Goal: Information Seeking & Learning: Find specific fact

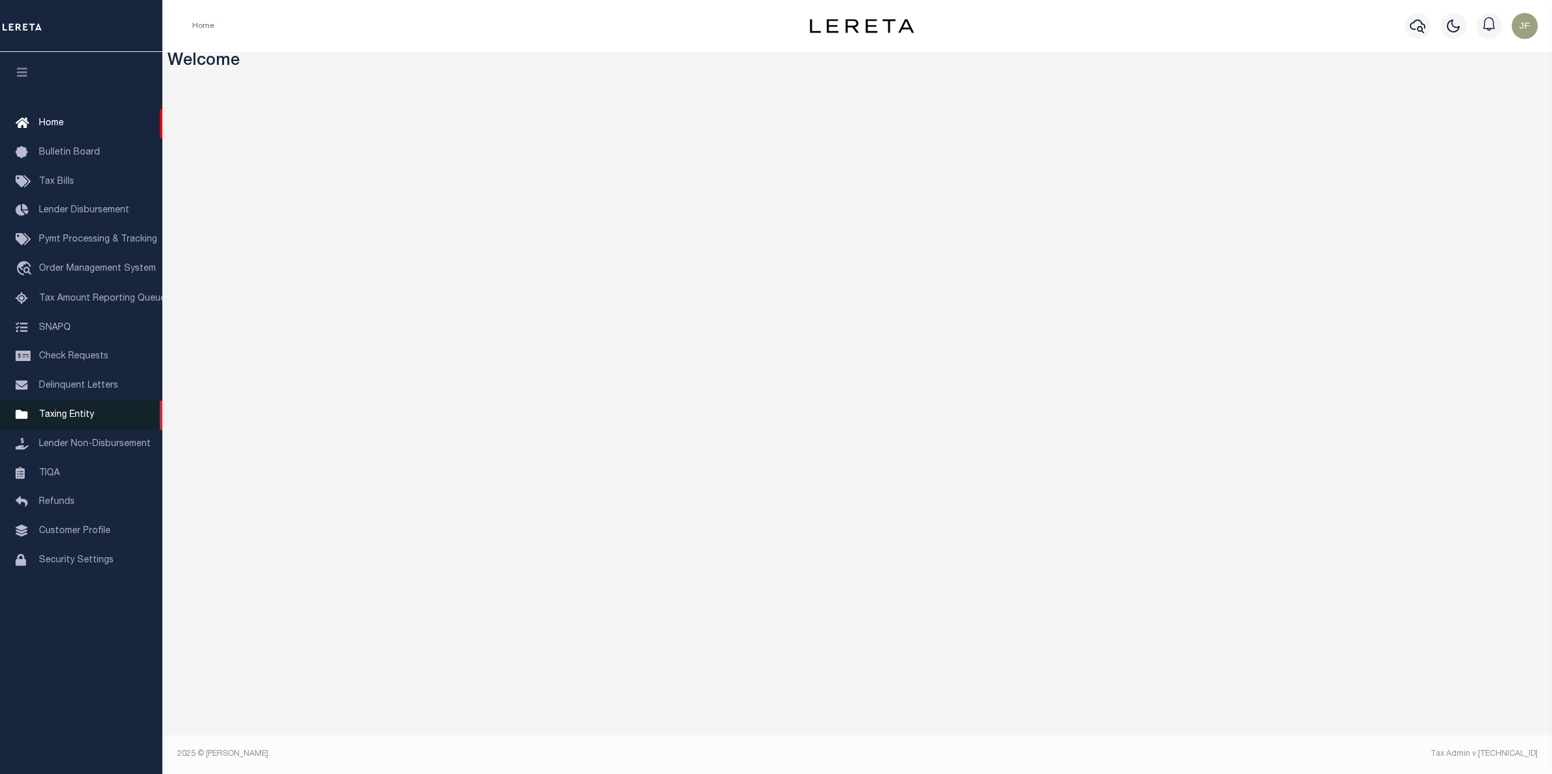
click at [69, 420] on span "Taxing Entity" at bounding box center [66, 415] width 55 height 9
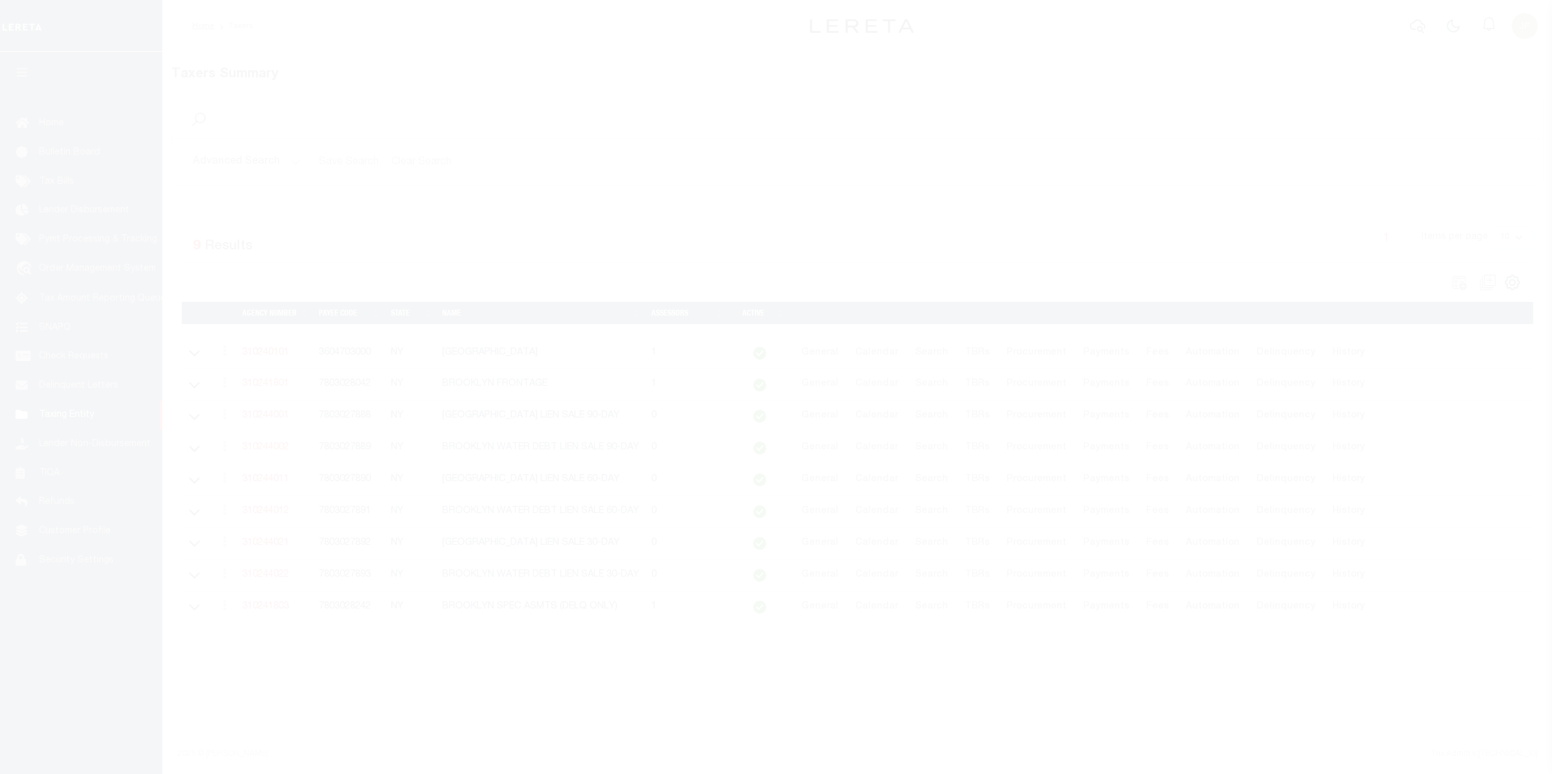
select select "NY"
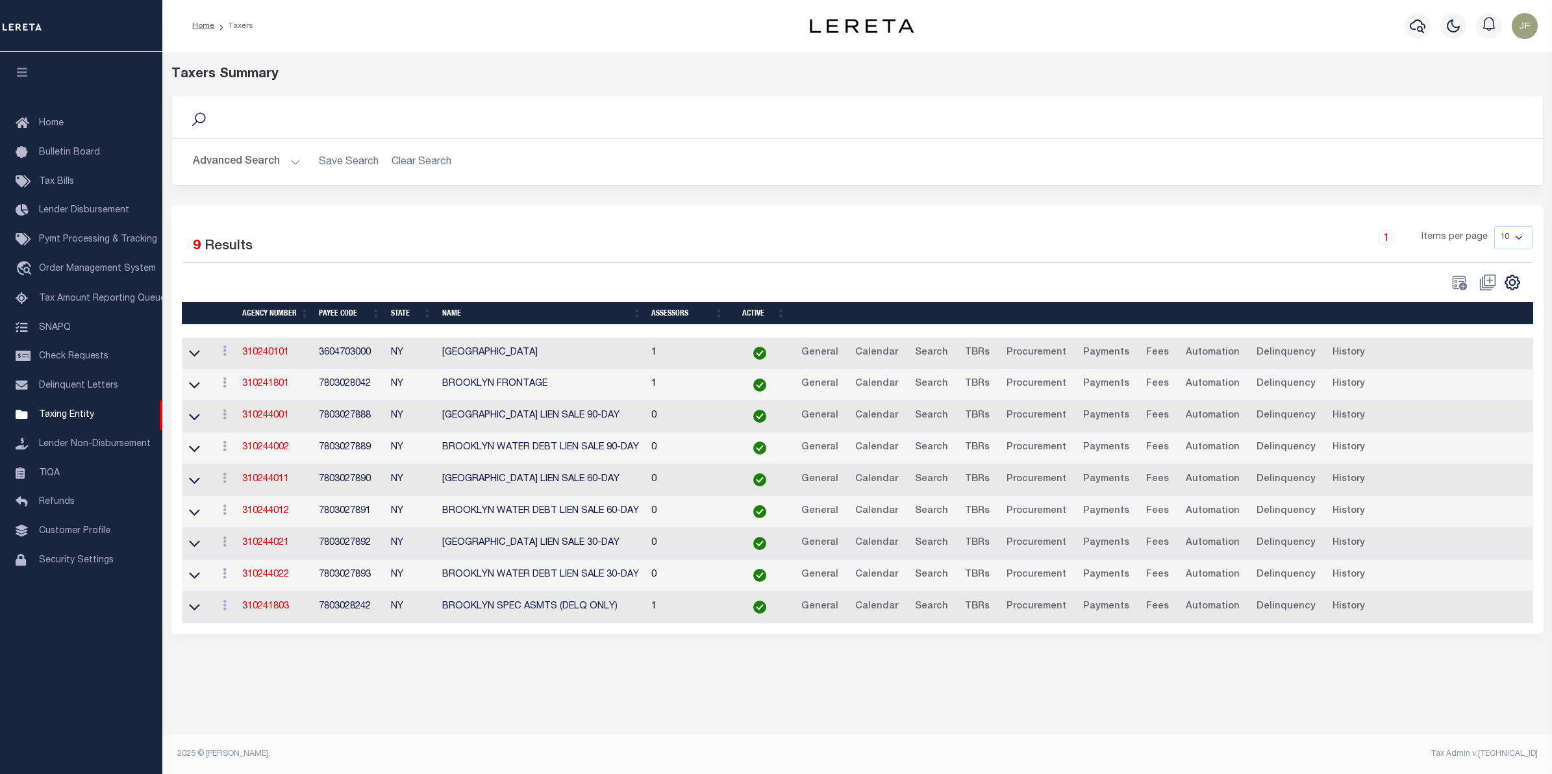
click at [285, 161] on button "Advanced Search" at bounding box center [247, 161] width 108 height 25
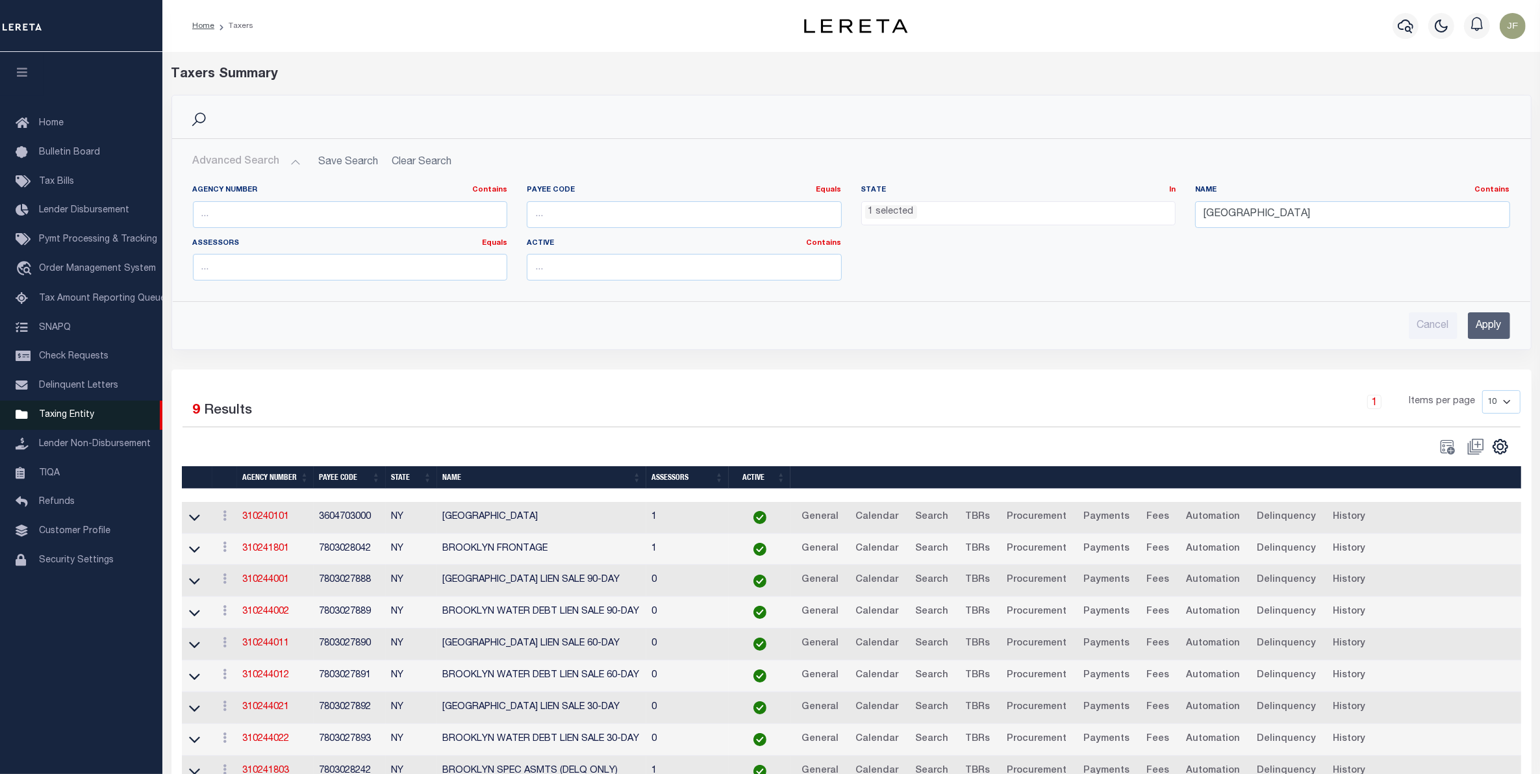
click at [75, 420] on span "Taxing Entity" at bounding box center [66, 415] width 55 height 9
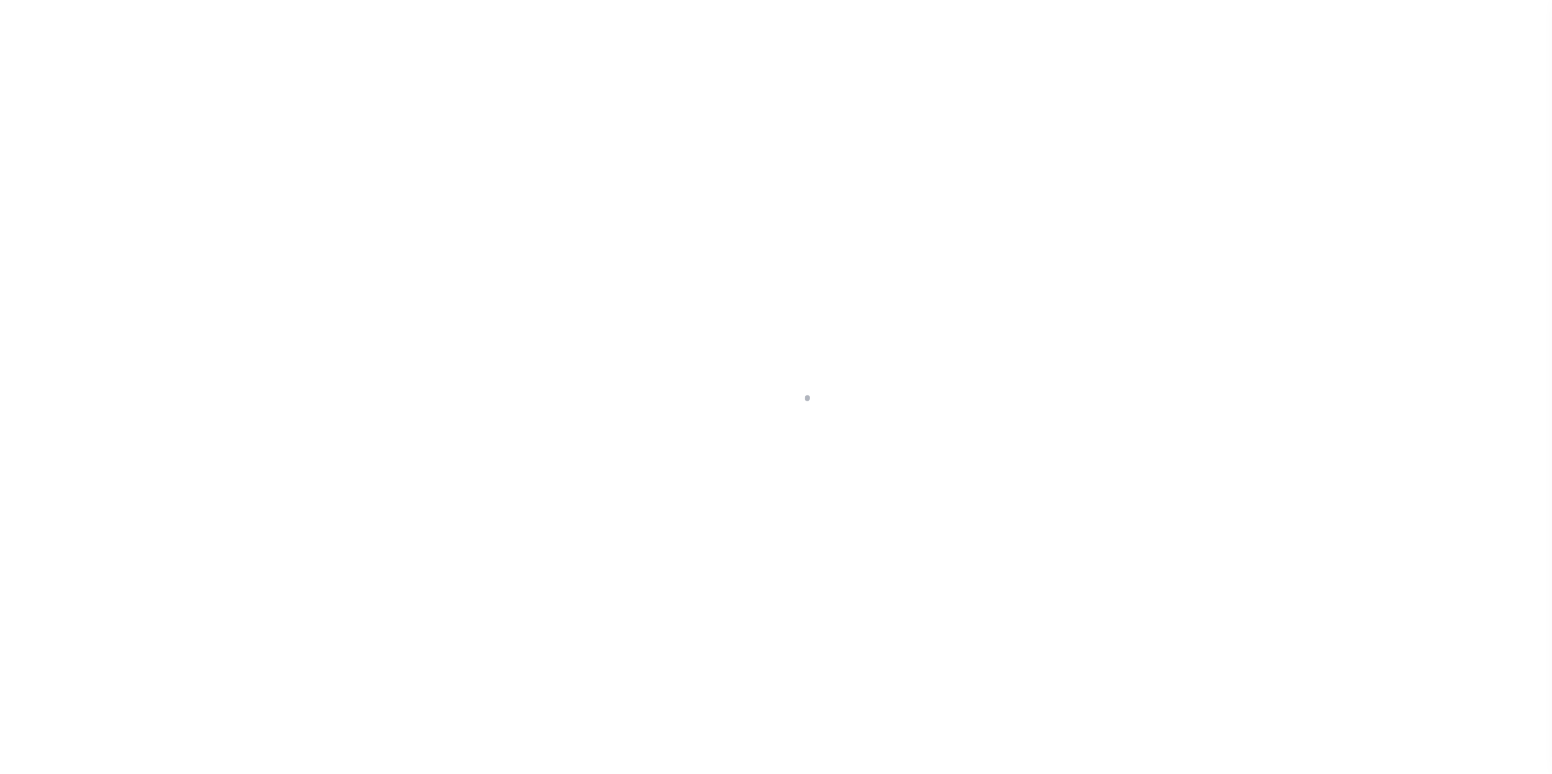
select select "NY"
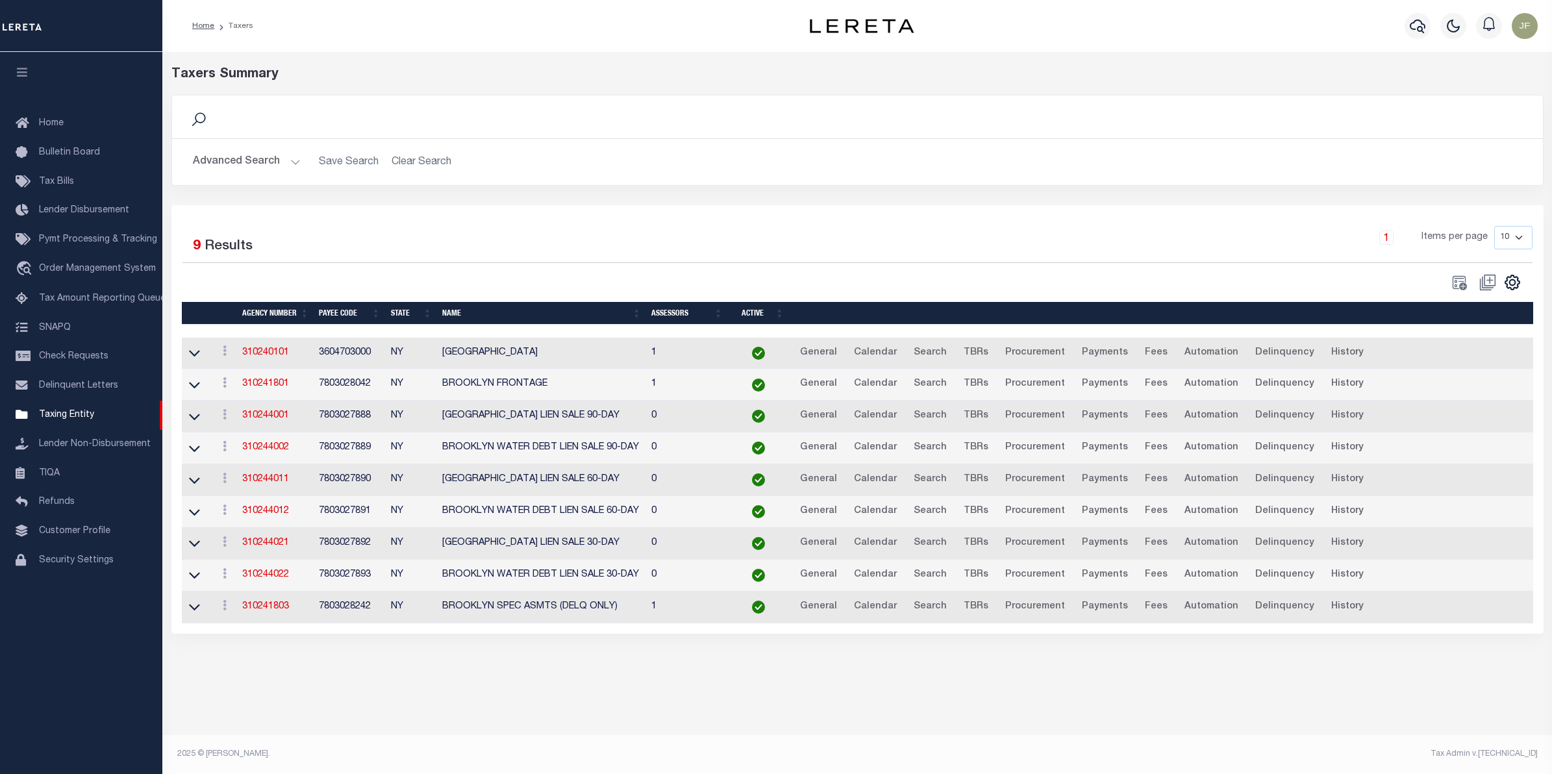
click at [251, 151] on button "Advanced Search" at bounding box center [247, 161] width 108 height 25
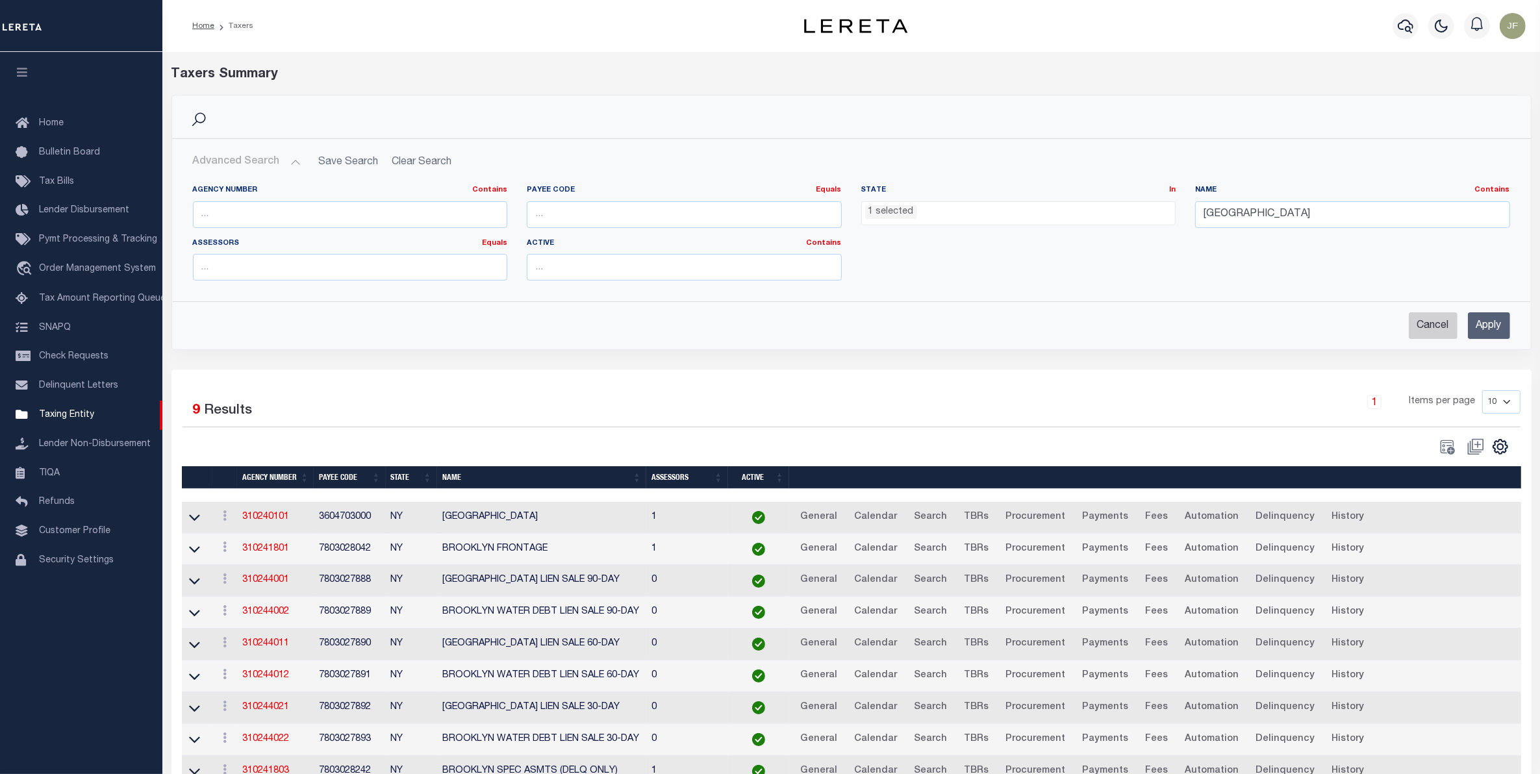
click at [1426, 325] on input "Cancel" at bounding box center [1433, 325] width 49 height 27
checkbox input "true"
select select
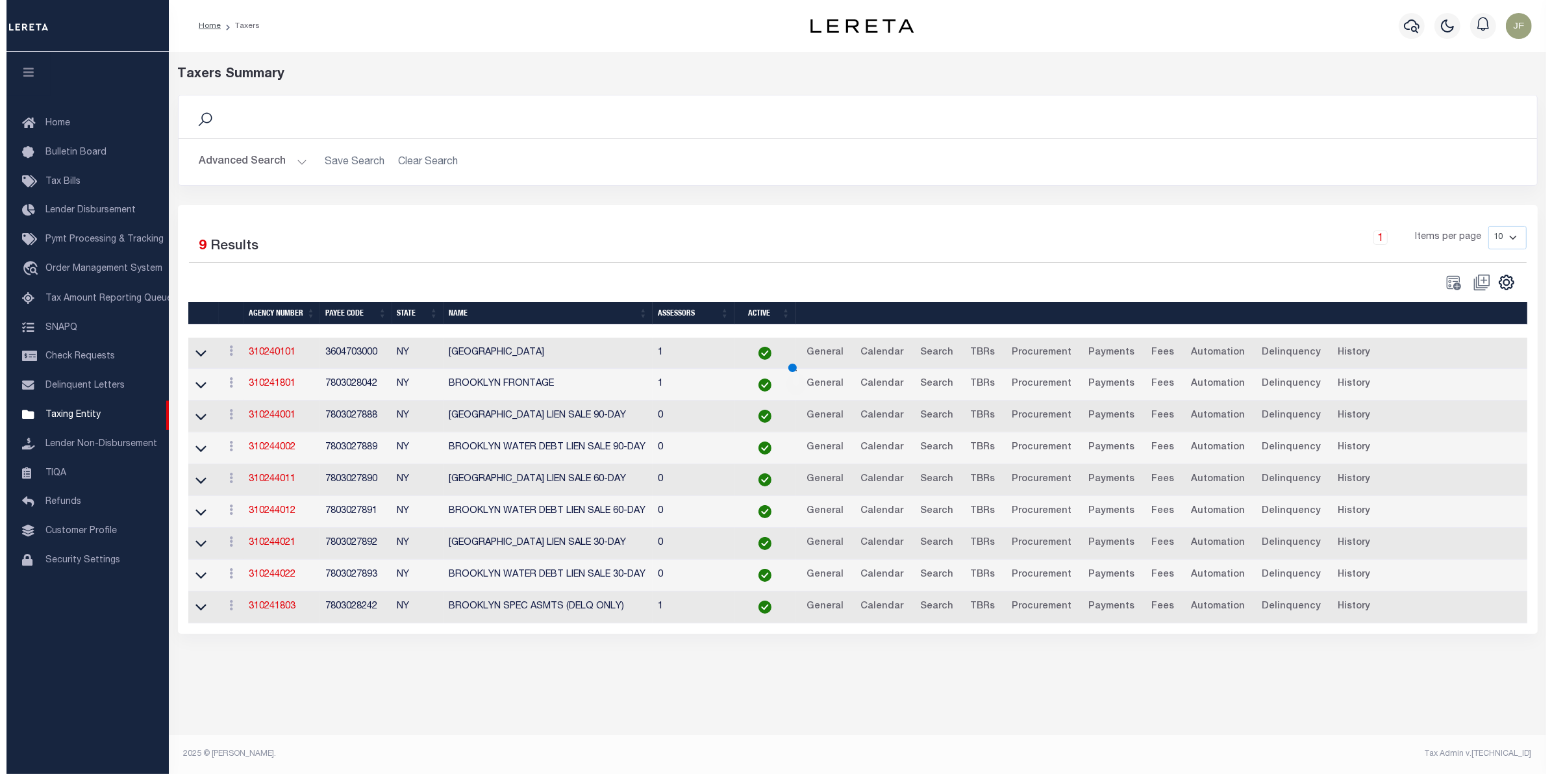
scroll to position [398, 0]
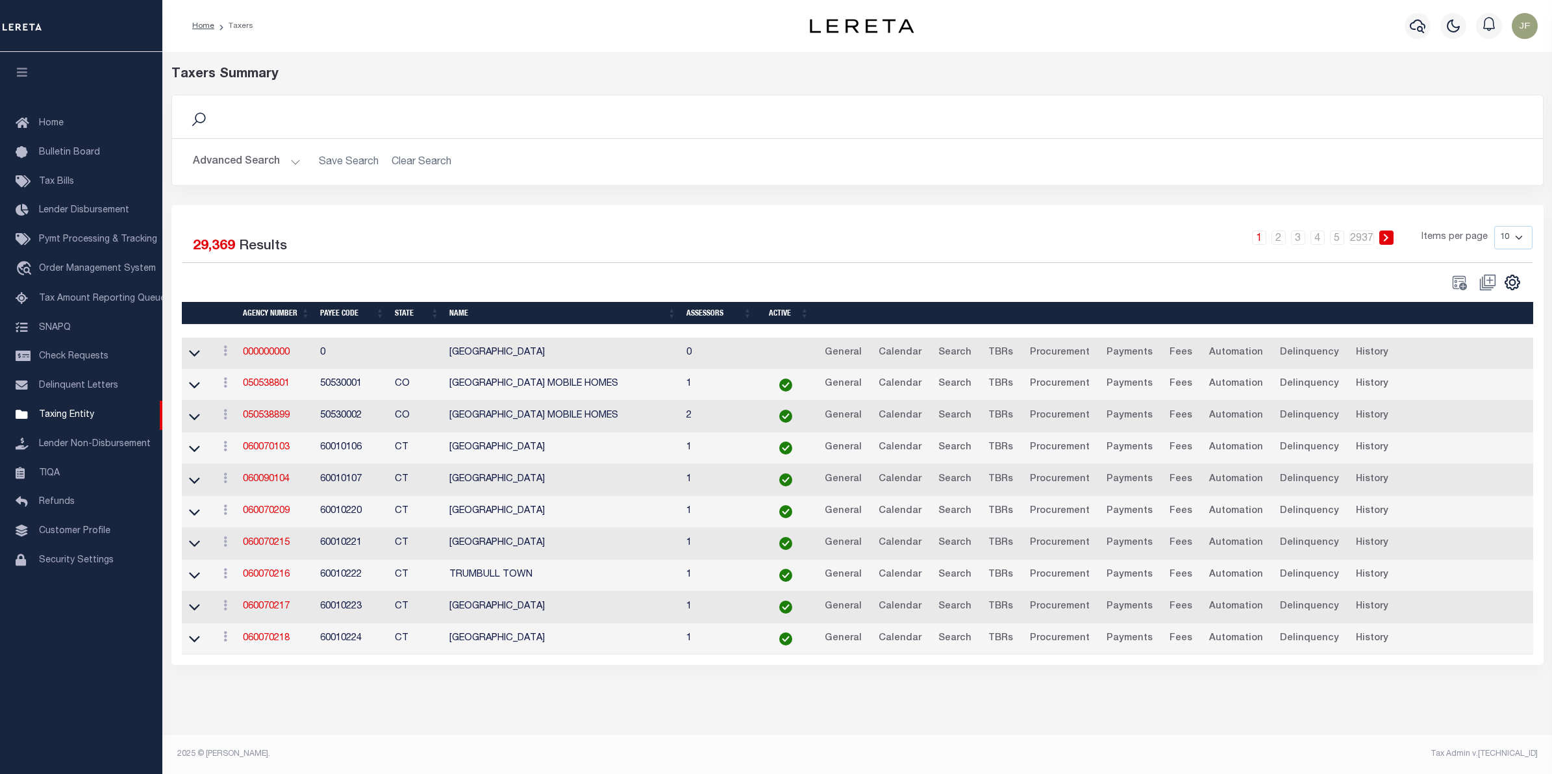
click at [206, 156] on button "Advanced Search" at bounding box center [247, 161] width 108 height 25
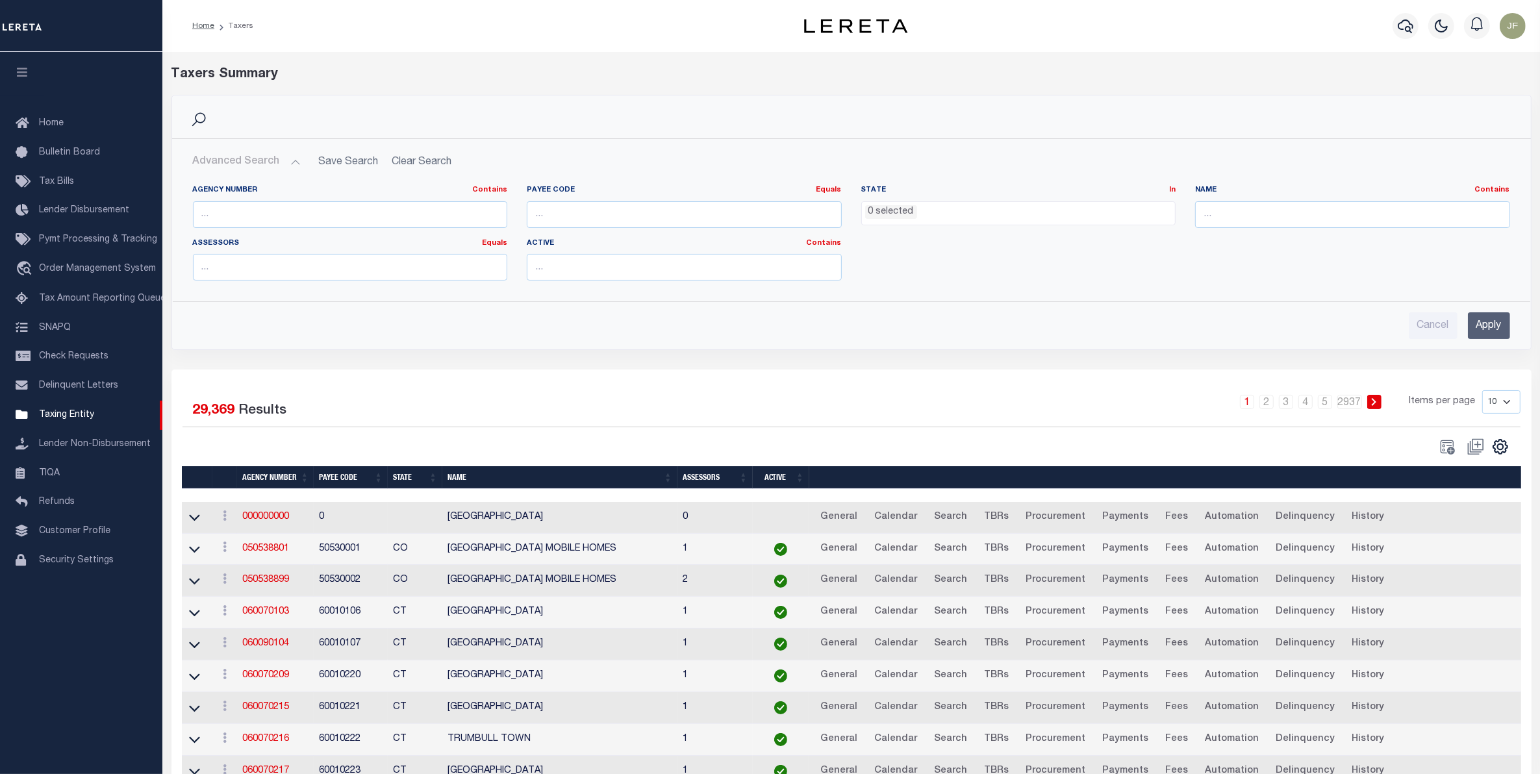
click at [1031, 212] on ul "0 selected" at bounding box center [1019, 211] width 314 height 18
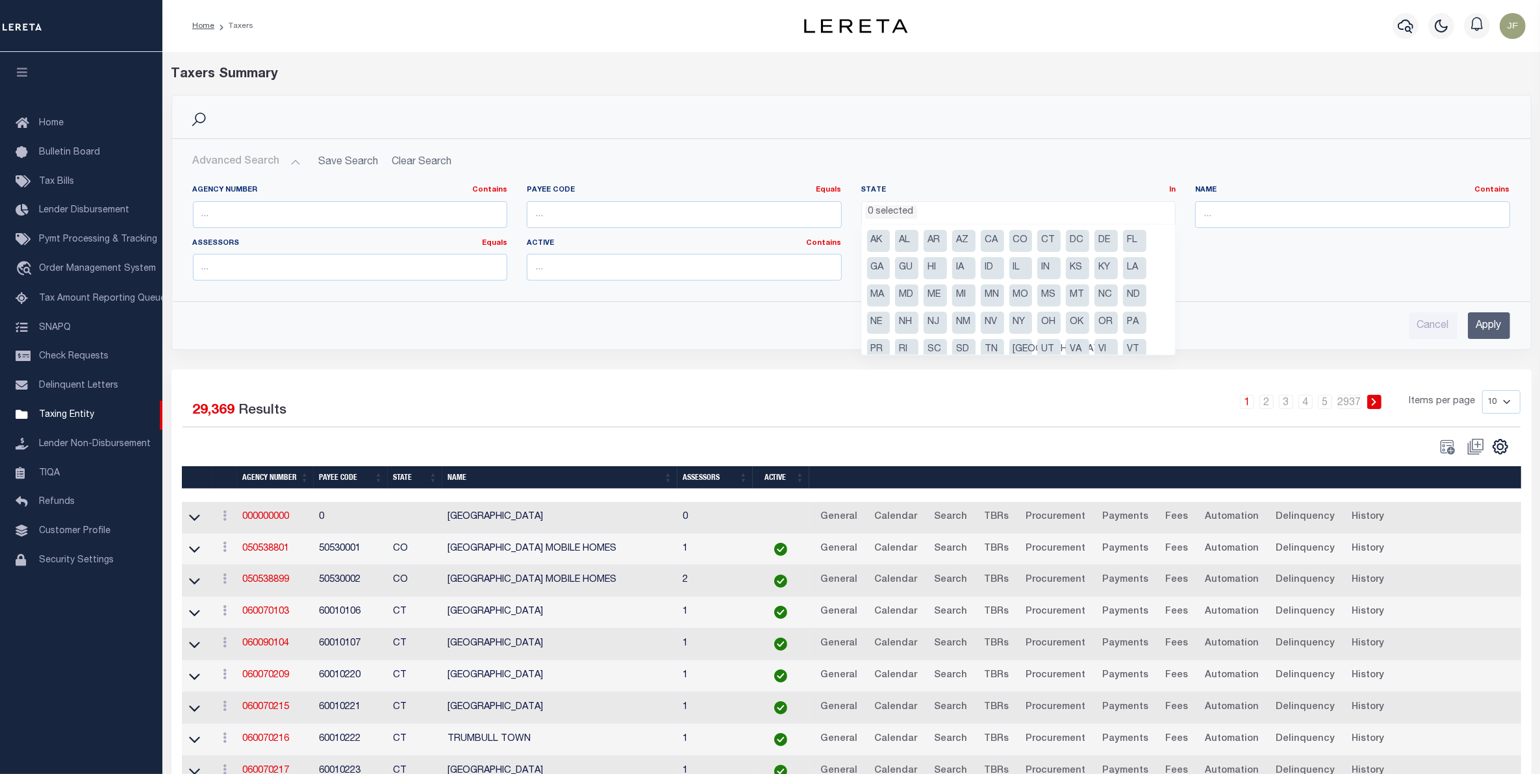
click at [1046, 268] on li "IN" at bounding box center [1048, 268] width 23 height 22
select select "IN"
click at [1249, 218] on input "text" at bounding box center [1352, 214] width 315 height 27
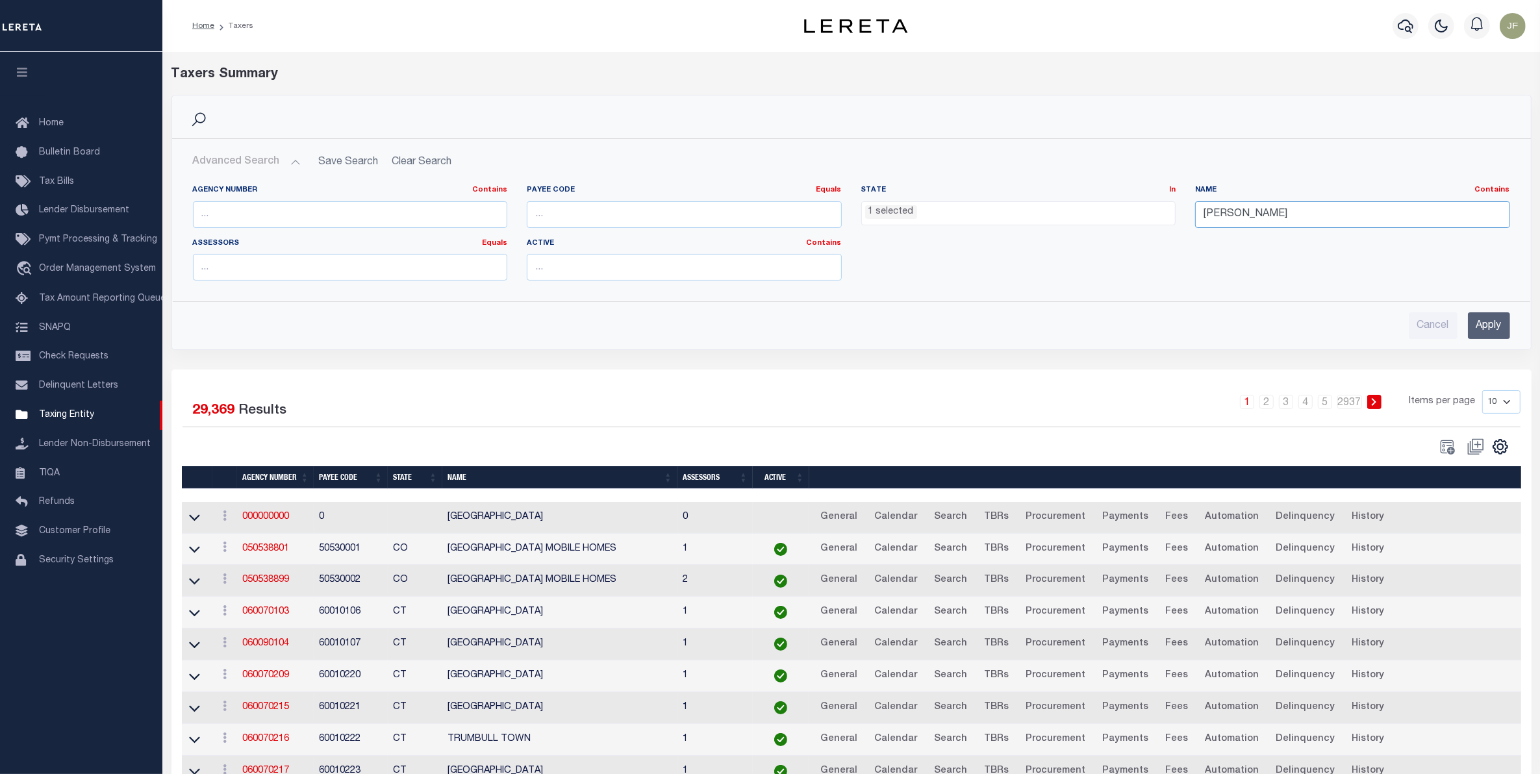
type input "Whitley"
click at [1488, 323] on input "Apply" at bounding box center [1489, 325] width 42 height 27
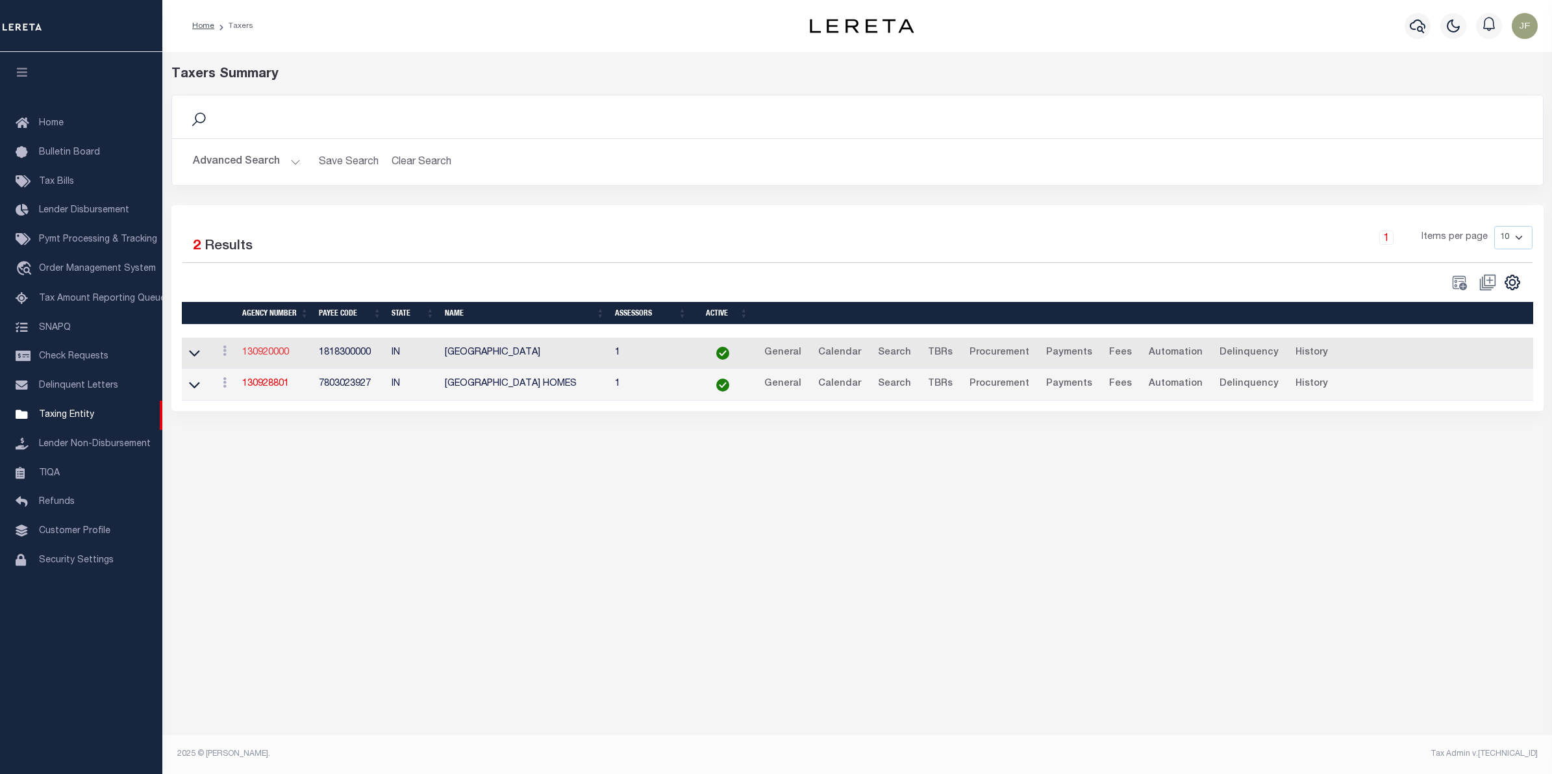
click at [264, 349] on link "130920000" at bounding box center [265, 352] width 47 height 9
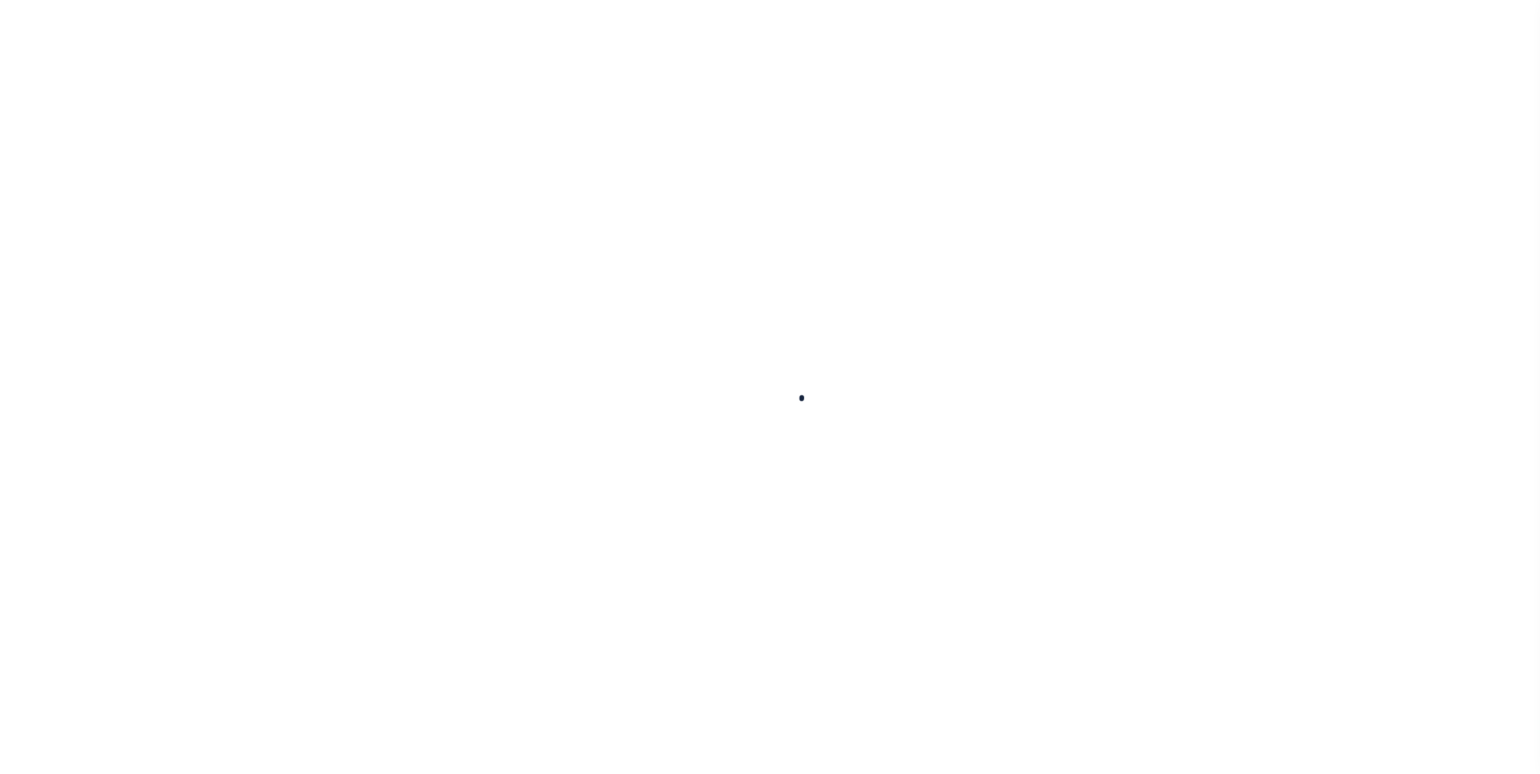
select select
checkbox input "false"
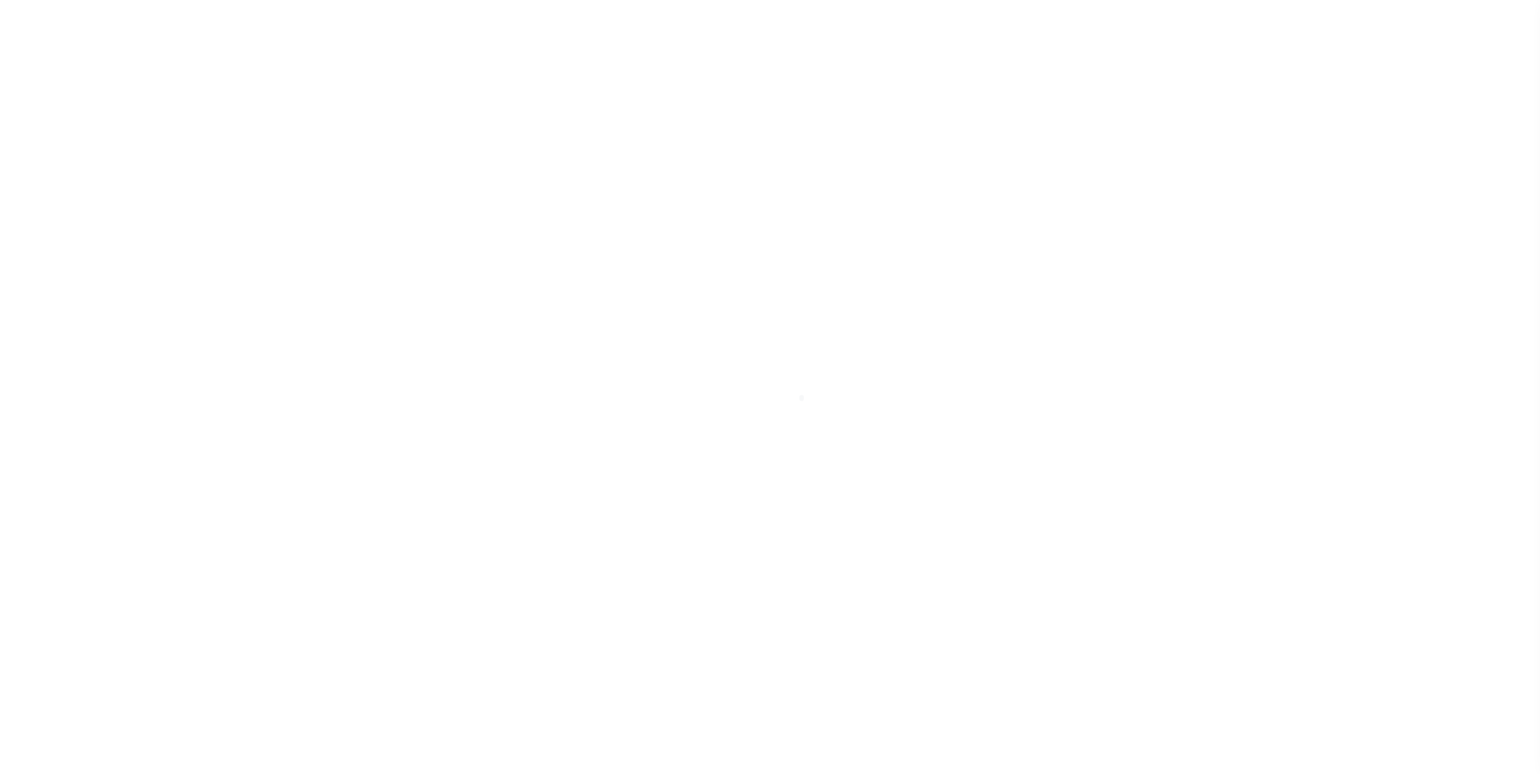
checkbox input "false"
type input "1818300000"
